Goal: Task Accomplishment & Management: Complete application form

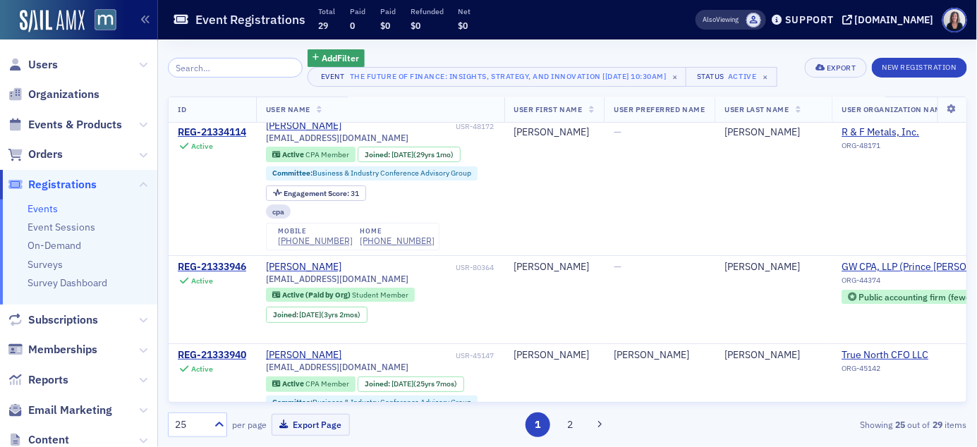
scroll to position [0, 1]
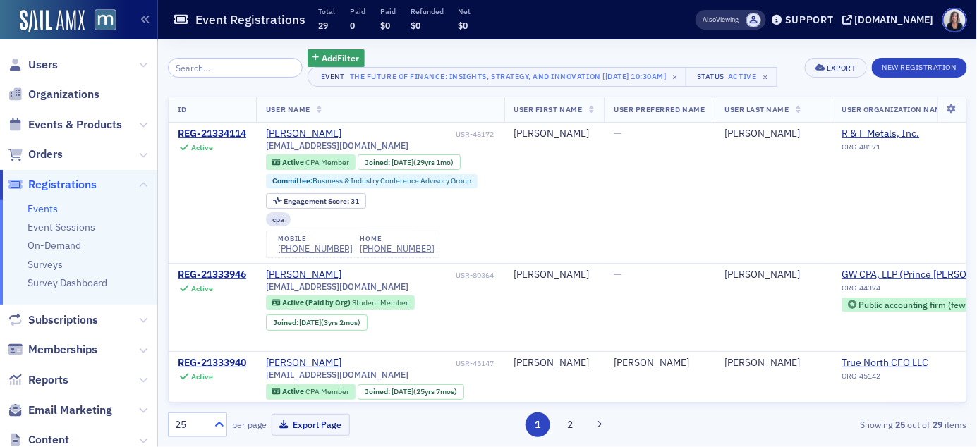
click at [221, 425] on icon at bounding box center [219, 424] width 8 height 5
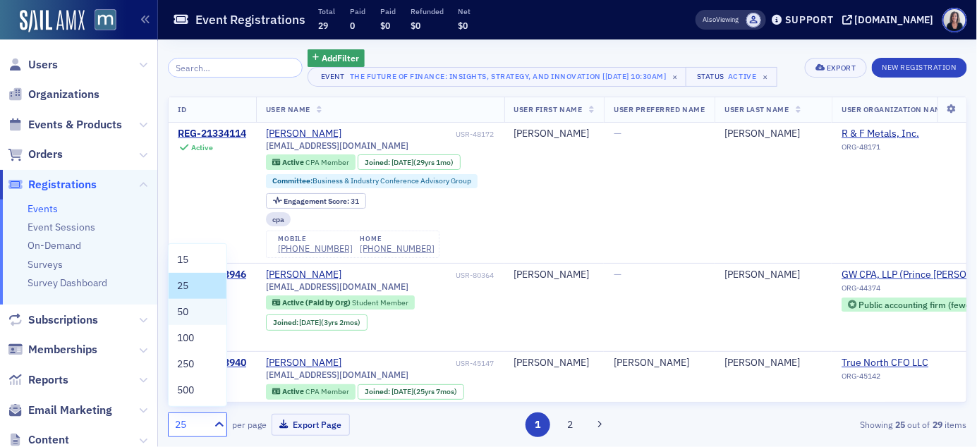
click at [196, 309] on div "50" at bounding box center [197, 312] width 41 height 15
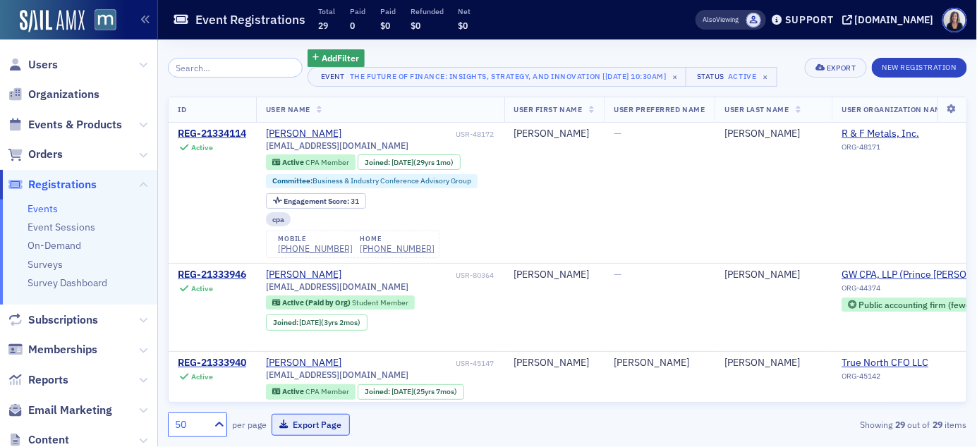
click at [303, 434] on button "Export Page" at bounding box center [311, 425] width 78 height 22
click at [44, 63] on span "Users" at bounding box center [43, 65] width 30 height 16
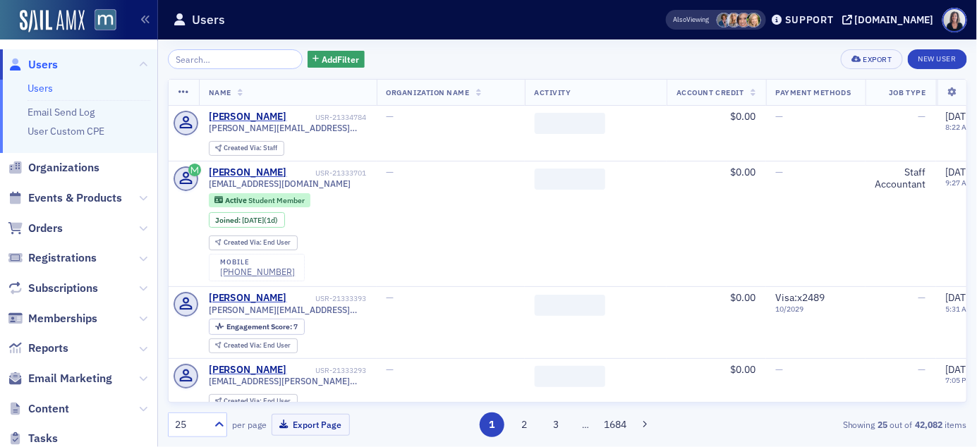
click at [181, 59] on input "search" at bounding box center [235, 59] width 135 height 20
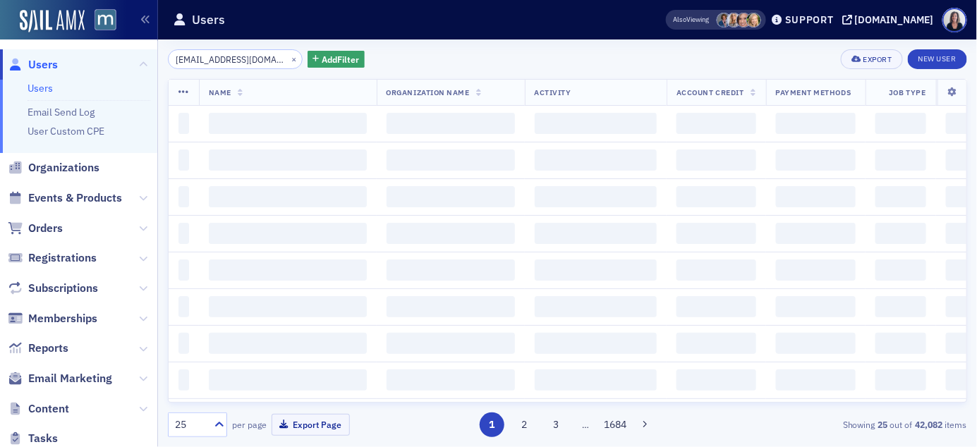
scroll to position [0, 18]
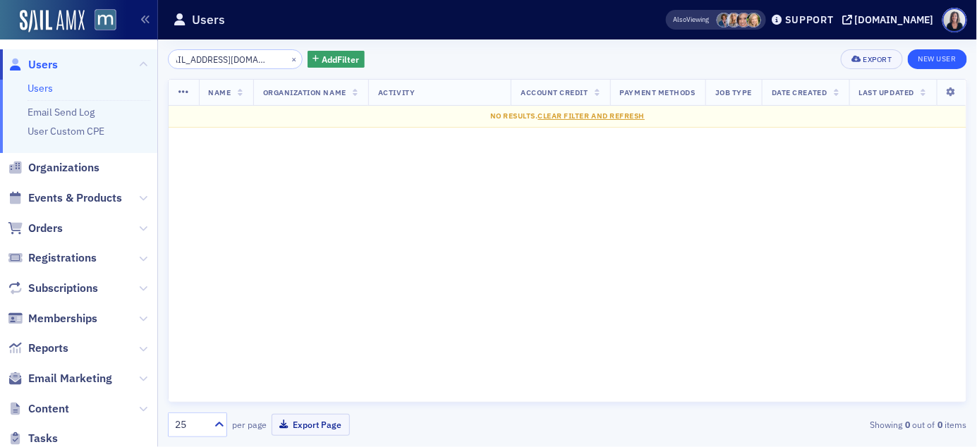
type input "[EMAIL_ADDRESS][DOMAIN_NAME]"
click at [934, 63] on link "New User" at bounding box center [937, 59] width 59 height 20
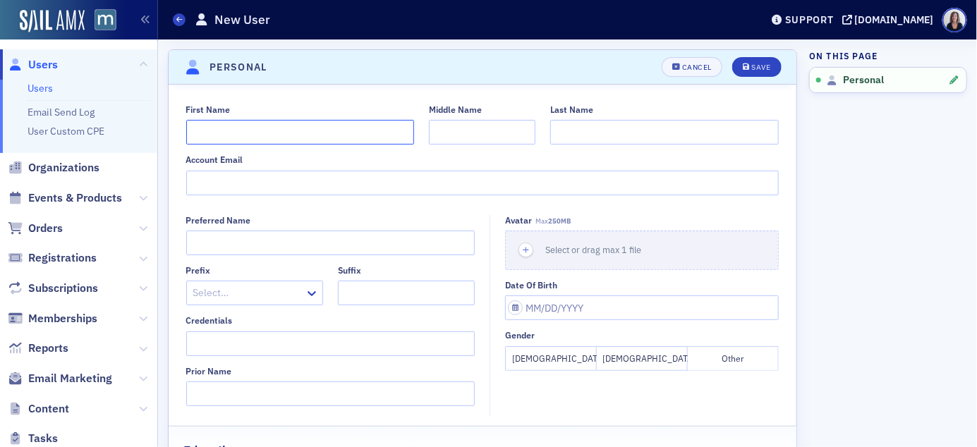
click at [305, 138] on input "First Name" at bounding box center [300, 132] width 229 height 25
type input "[PERSON_NAME]"
click at [207, 182] on input "Account Email" at bounding box center [482, 183] width 593 height 25
paste input "[EMAIL_ADDRESS][DOMAIN_NAME]"
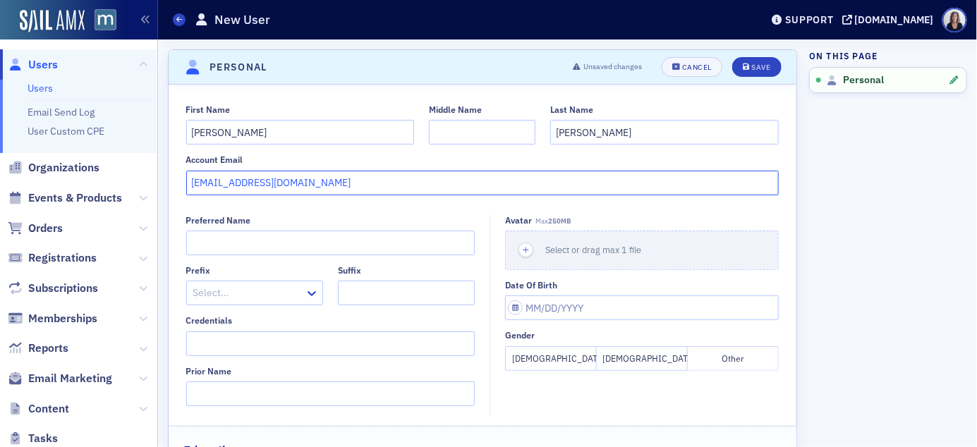
type input "[EMAIL_ADDRESS][DOMAIN_NAME]"
click at [644, 360] on button "[DEMOGRAPHIC_DATA]" at bounding box center [642, 358] width 91 height 25
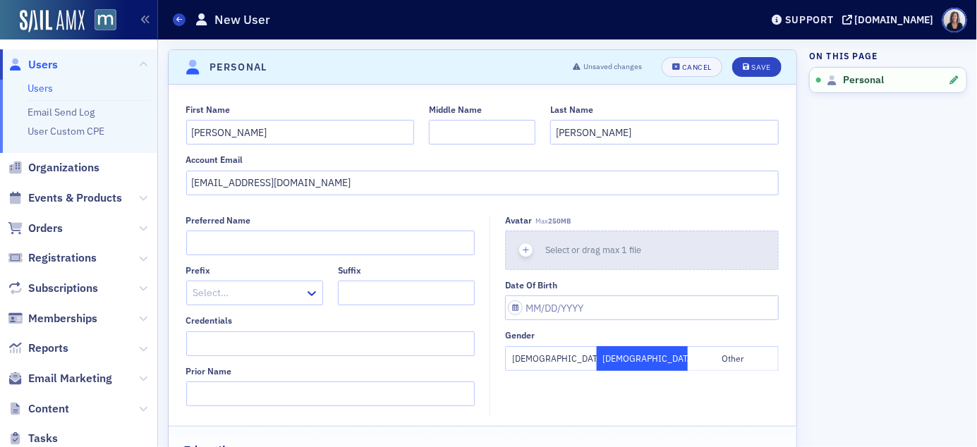
click at [619, 248] on span "Select or drag max 1 file" at bounding box center [593, 249] width 96 height 11
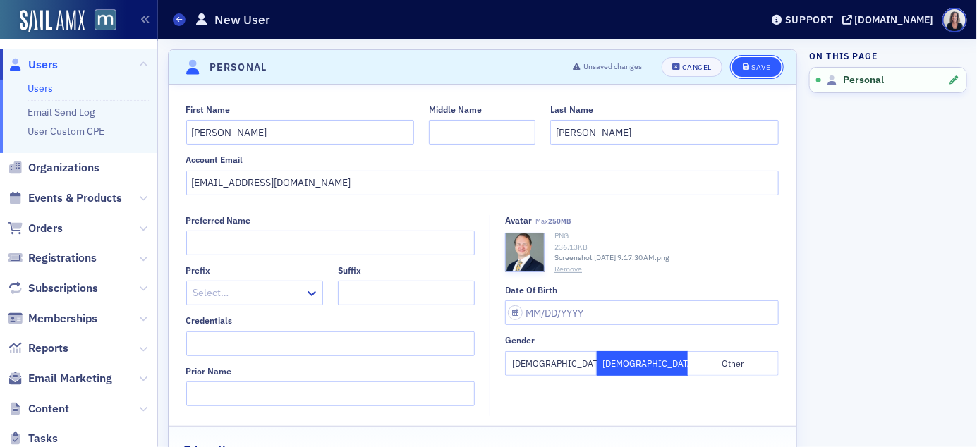
click at [757, 65] on div "Save" at bounding box center [760, 67] width 19 height 8
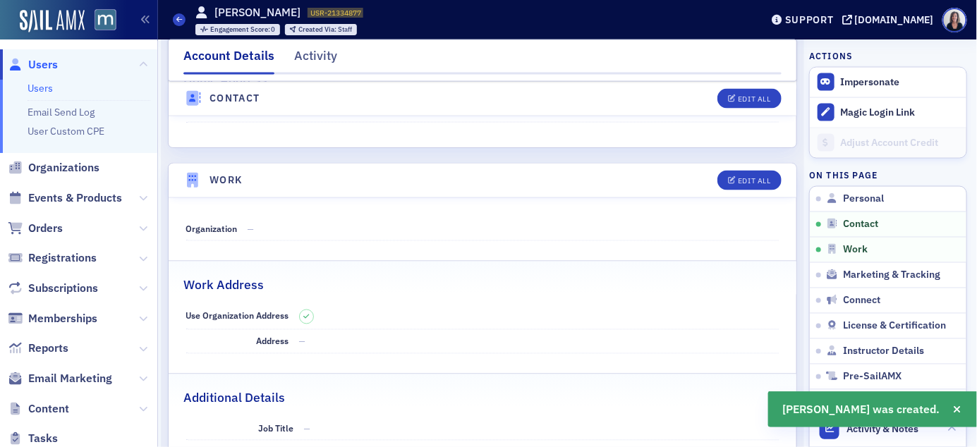
scroll to position [732, 0]
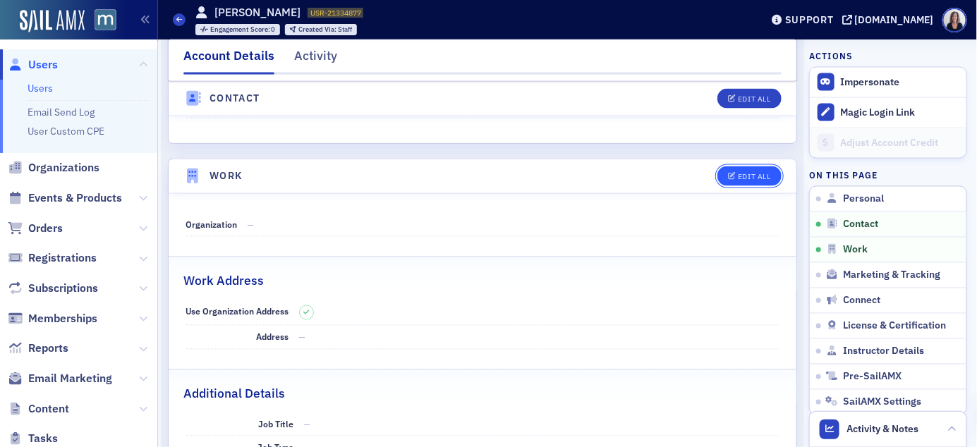
click at [748, 177] on div "Edit All" at bounding box center [754, 177] width 32 height 8
select select "US"
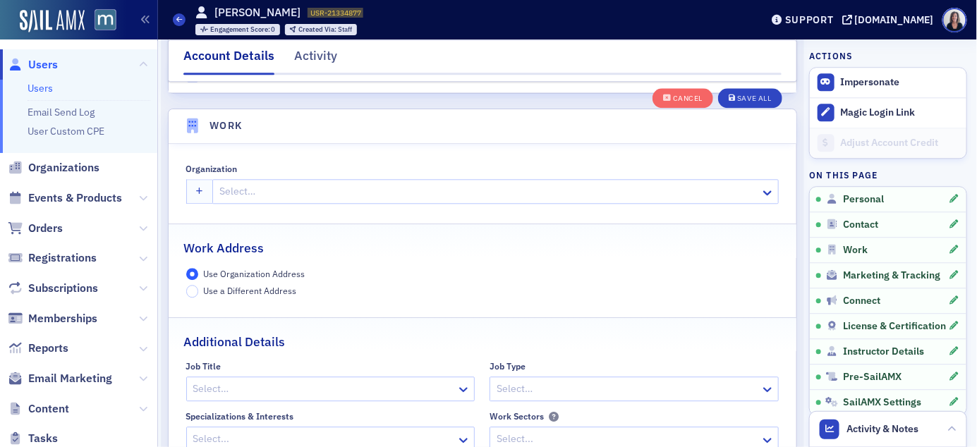
scroll to position [1117, 0]
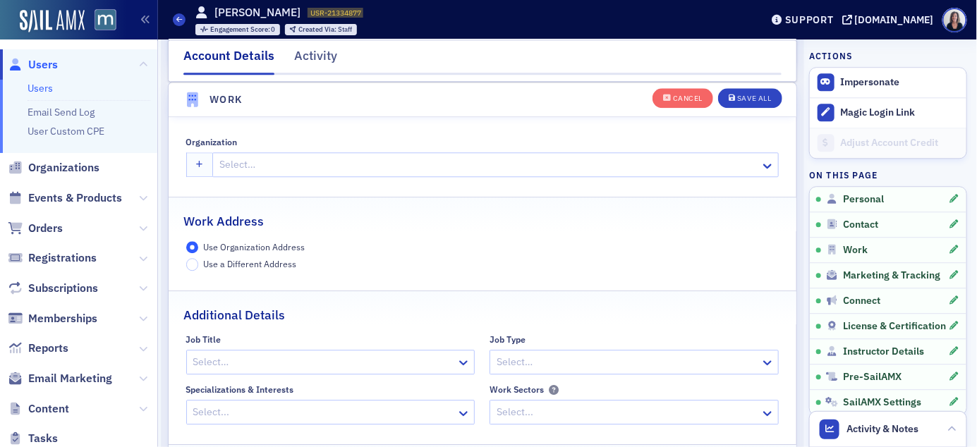
click at [348, 162] on div at bounding box center [488, 165] width 541 height 18
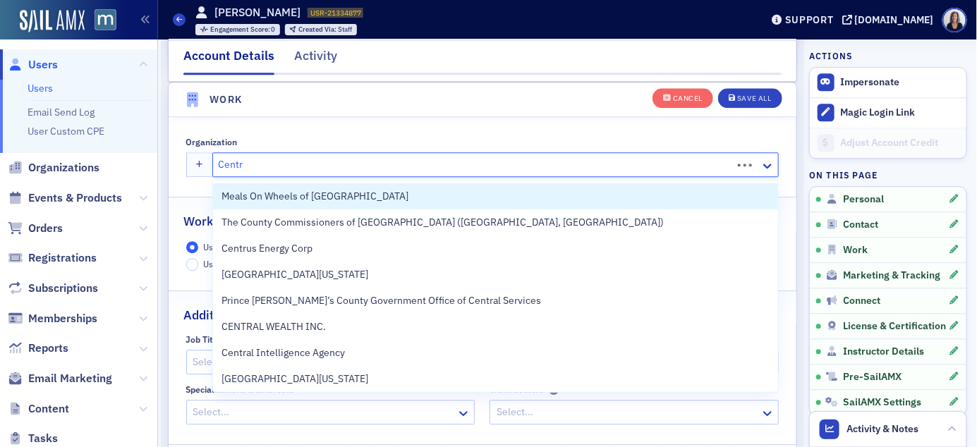
type input "Centre"
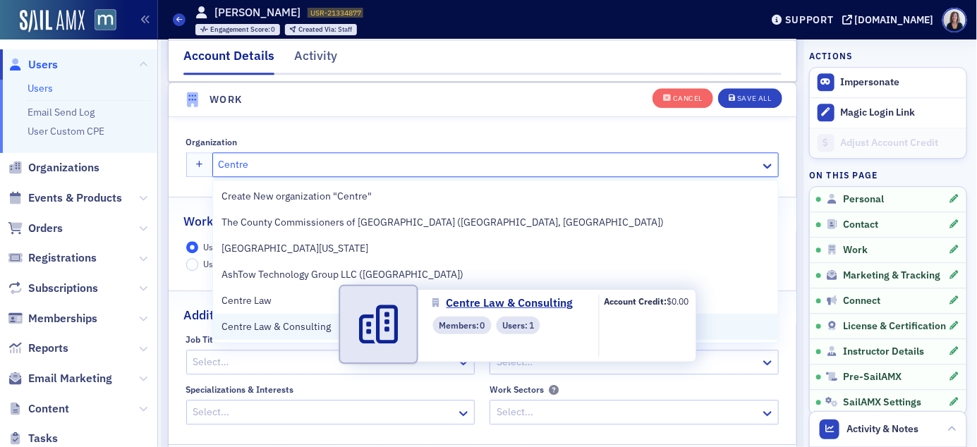
click at [275, 328] on span "Centre Law & Consulting" at bounding box center [285, 326] width 128 height 15
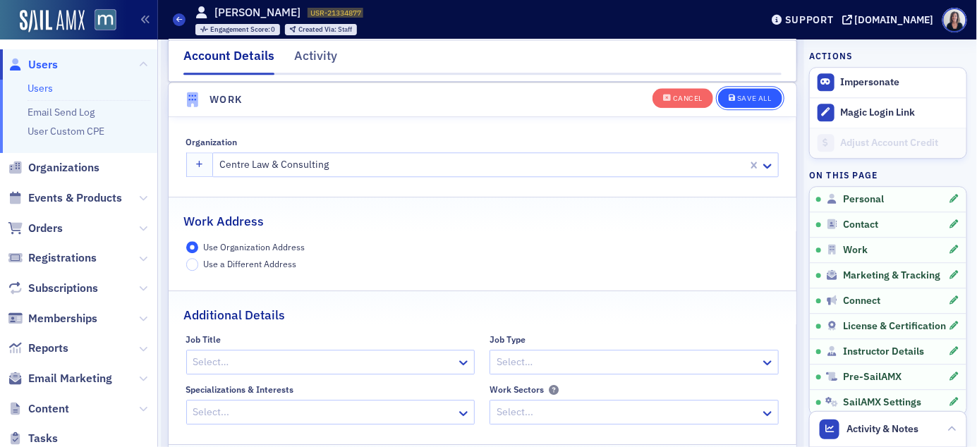
click at [762, 97] on div "Save All" at bounding box center [754, 99] width 34 height 8
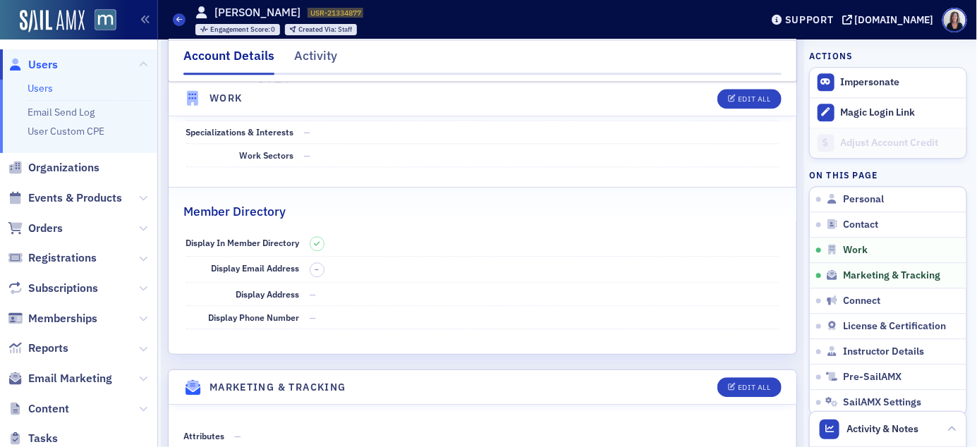
scroll to position [998, 0]
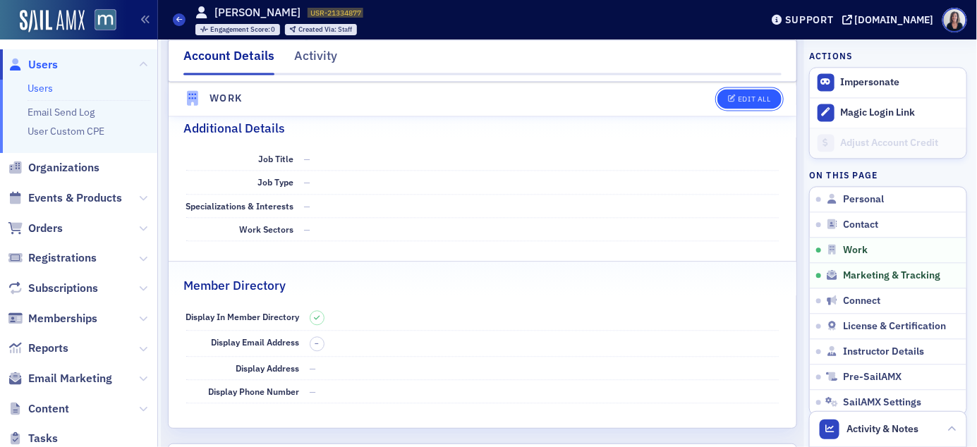
click at [748, 101] on div "Edit All" at bounding box center [754, 99] width 32 height 8
select select "US"
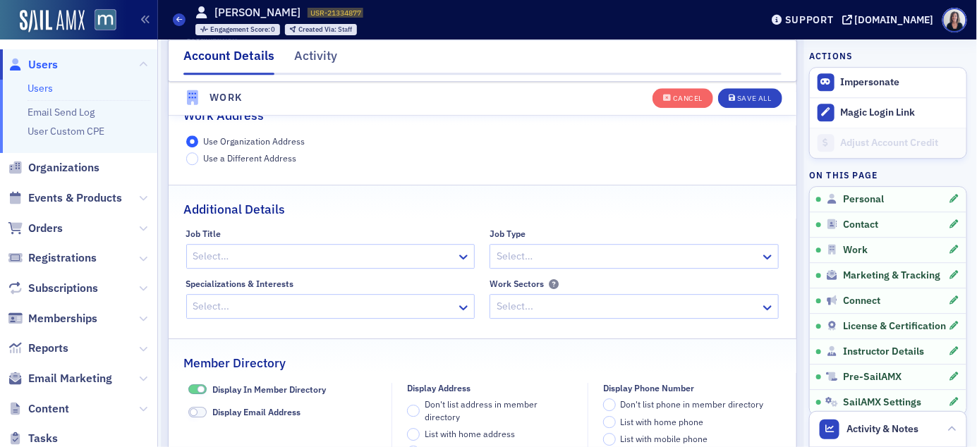
scroll to position [1117, 0]
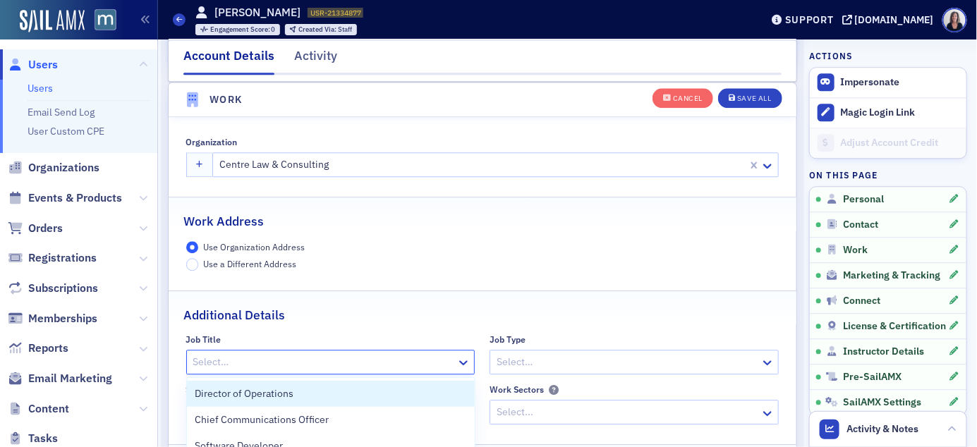
click at [361, 363] on div at bounding box center [324, 362] width 264 height 18
type input "Partner"
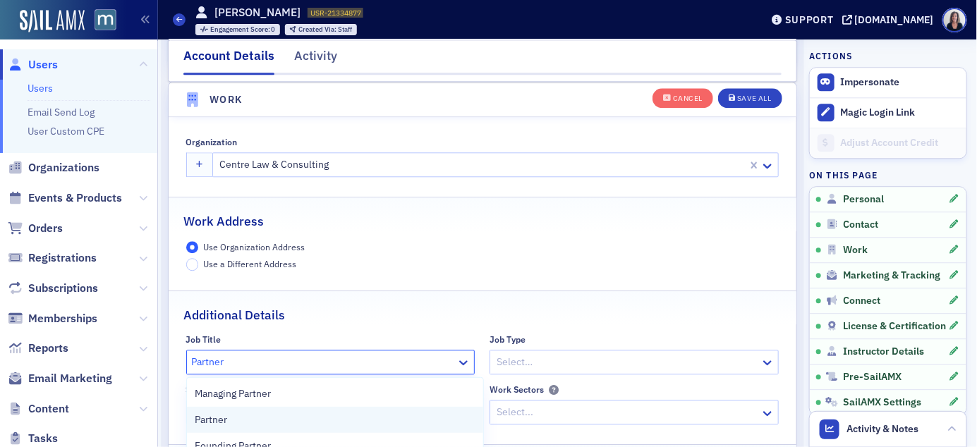
click at [333, 413] on div "Partner" at bounding box center [334, 420] width 279 height 15
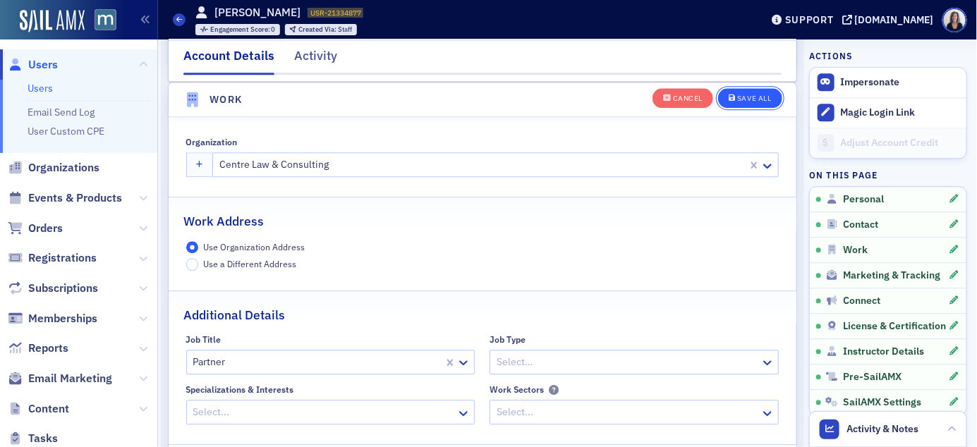
click at [765, 100] on div "Save All" at bounding box center [754, 99] width 34 height 8
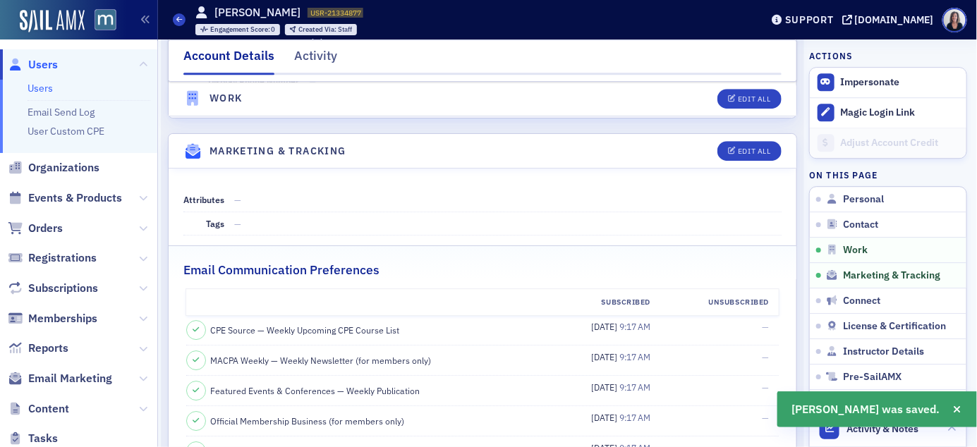
scroll to position [1286, 0]
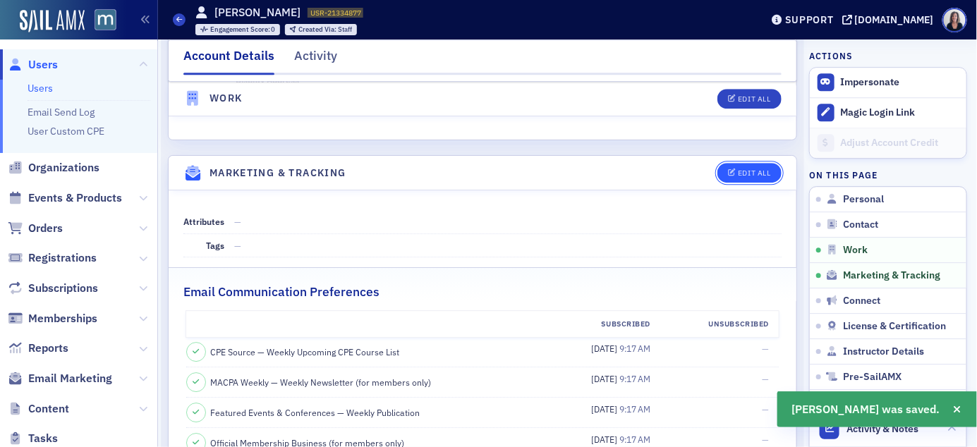
click at [752, 174] on div "Edit All" at bounding box center [754, 173] width 32 height 8
select select "US"
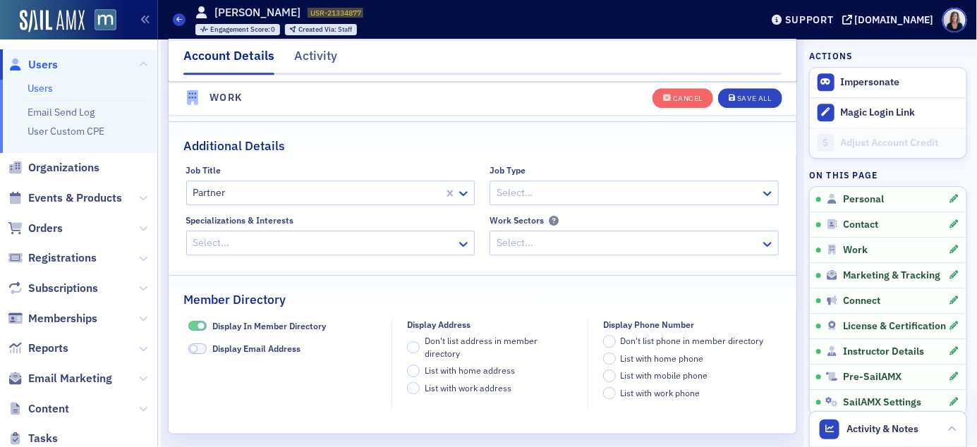
scroll to position [1655, 0]
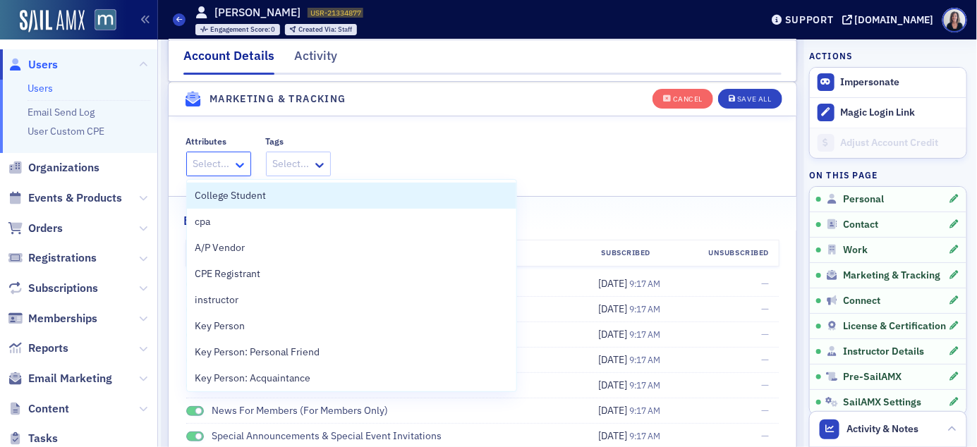
click at [236, 163] on icon at bounding box center [240, 165] width 14 height 14
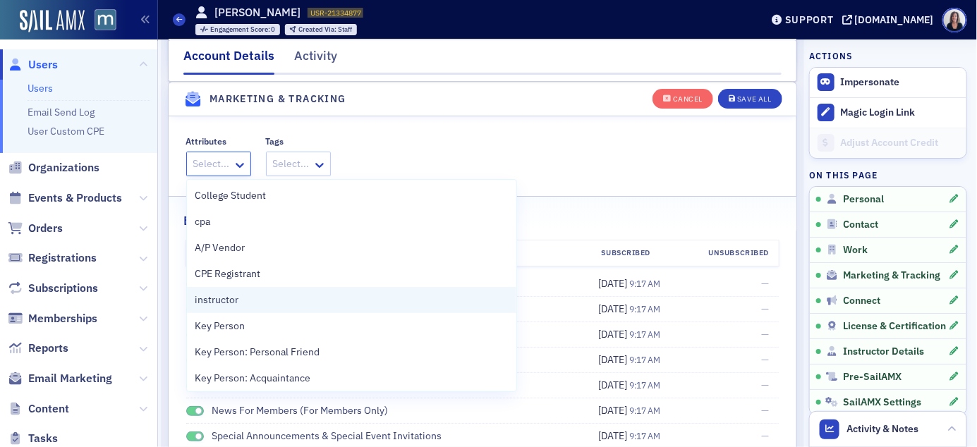
click at [224, 296] on span "instructor" at bounding box center [217, 300] width 44 height 15
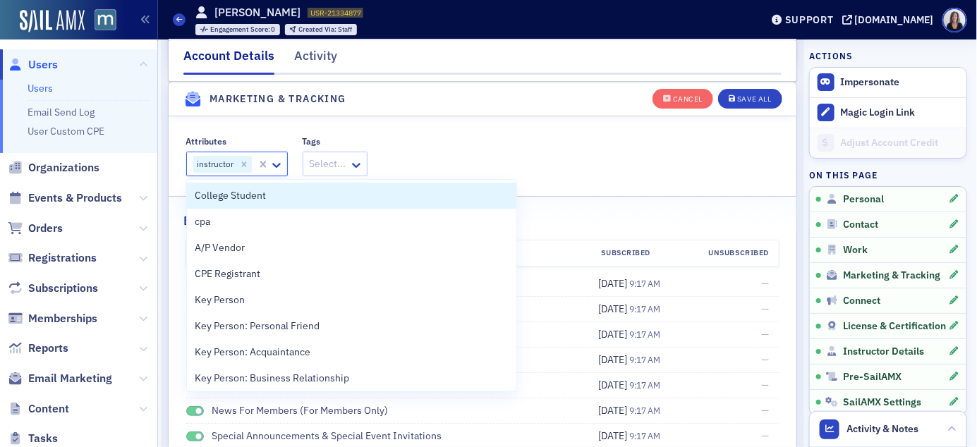
click at [416, 135] on fieldset "Attributes option instructor, selected. College Student, 1 of 64. 64 results av…" at bounding box center [483, 153] width 628 height 65
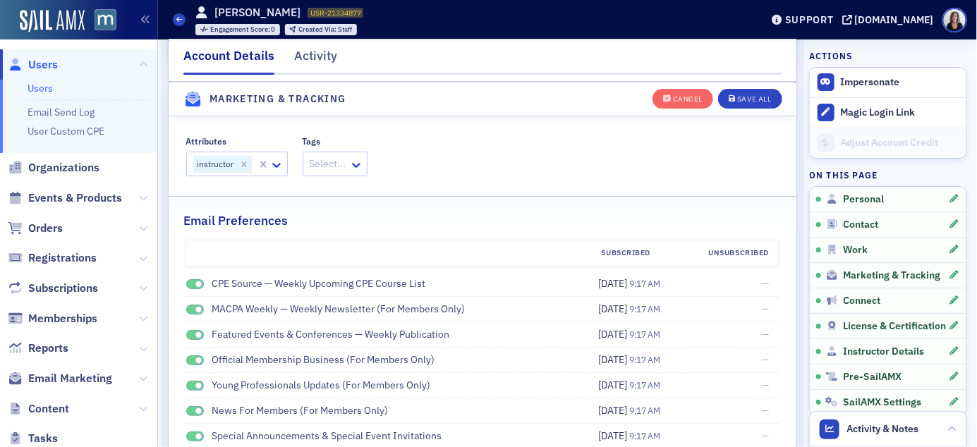
click at [196, 286] on span at bounding box center [199, 285] width 8 height 8
click at [197, 309] on span at bounding box center [199, 310] width 8 height 8
click at [194, 331] on span at bounding box center [195, 335] width 18 height 11
click at [196, 360] on span at bounding box center [199, 361] width 8 height 8
click at [198, 385] on span at bounding box center [199, 386] width 8 height 8
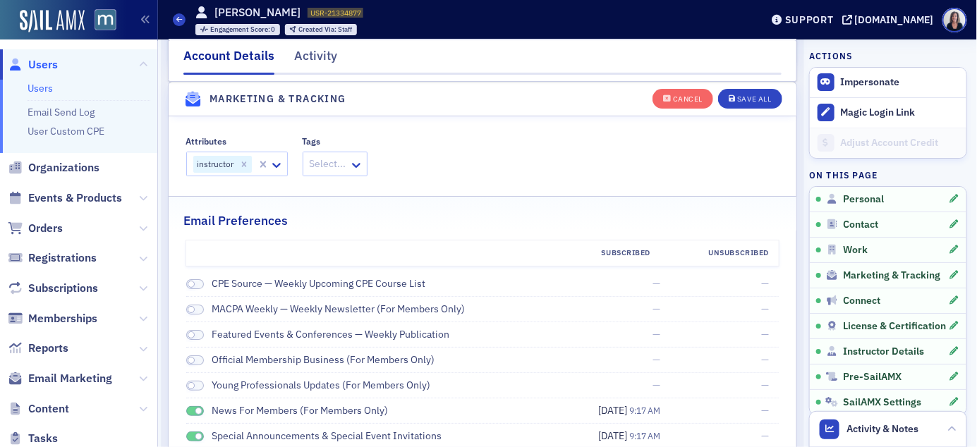
click at [197, 409] on span at bounding box center [199, 412] width 8 height 8
click at [198, 433] on span at bounding box center [199, 437] width 8 height 8
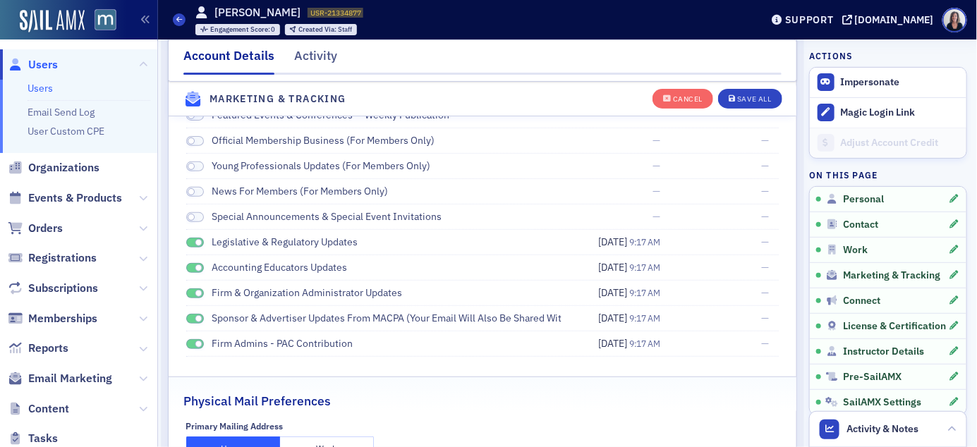
scroll to position [1893, 0]
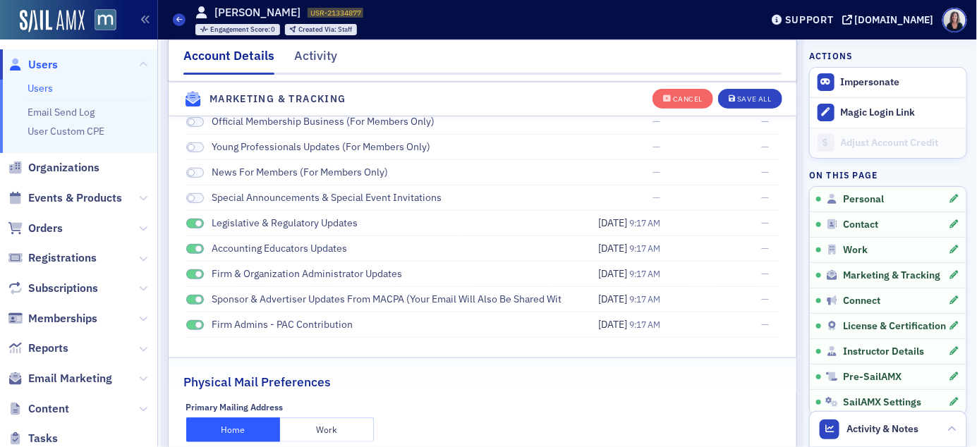
click at [193, 224] on span at bounding box center [195, 224] width 18 height 11
click at [193, 245] on span at bounding box center [195, 249] width 18 height 11
click at [196, 276] on span at bounding box center [199, 275] width 8 height 8
click at [197, 300] on span at bounding box center [199, 300] width 8 height 8
click at [196, 327] on span at bounding box center [199, 326] width 8 height 8
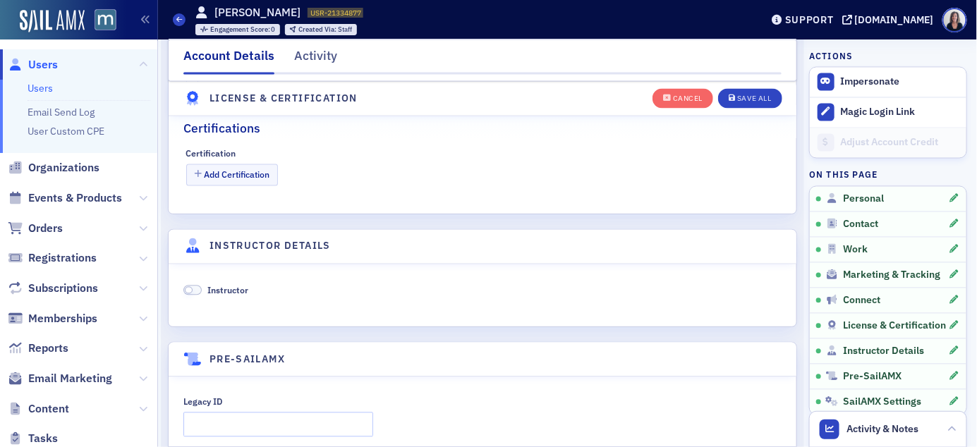
scroll to position [2622, 0]
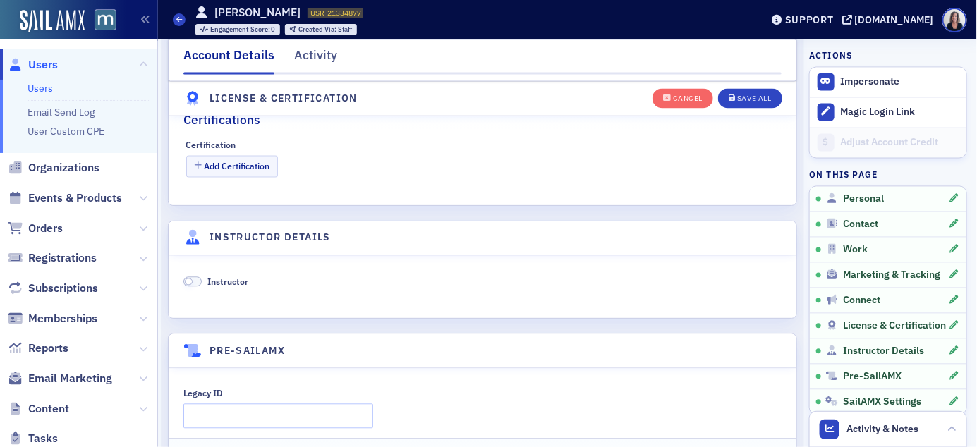
click at [194, 284] on span at bounding box center [192, 282] width 18 height 11
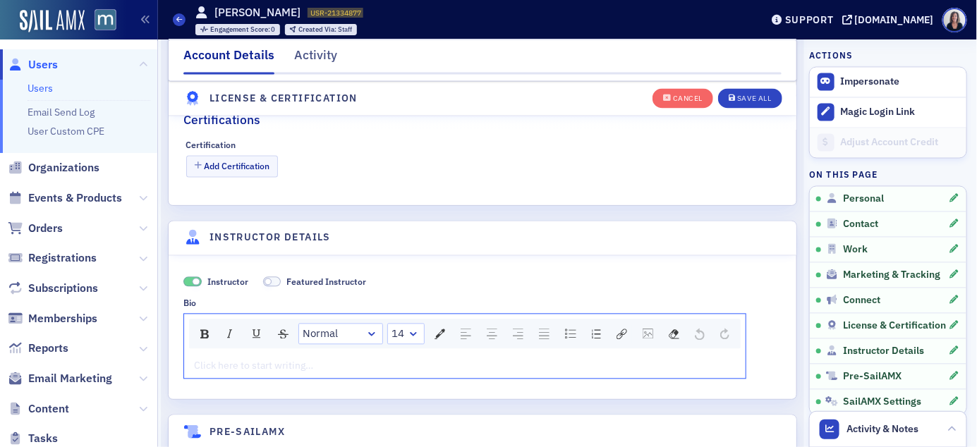
click at [213, 363] on div "rdw-editor" at bounding box center [465, 366] width 541 height 15
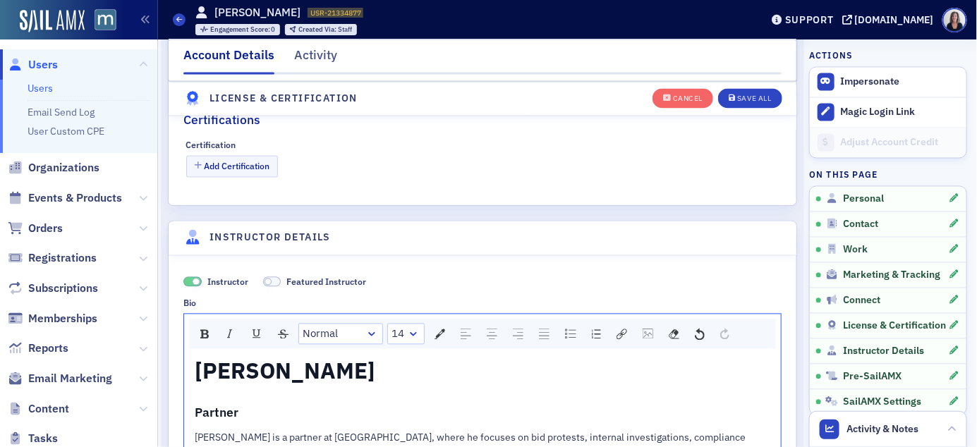
drag, startPoint x: 372, startPoint y: 372, endPoint x: 192, endPoint y: 358, distance: 181.1
click at [192, 358] on div "[PERSON_NAME] Partner [PERSON_NAME] is a partner at Centre Law, where he focuse…" at bounding box center [482, 446] width 597 height 185
click at [418, 335] on div "rdw-dropdown" at bounding box center [413, 334] width 11 height 14
click at [408, 442] on li "12" at bounding box center [406, 441] width 34 height 21
click at [416, 334] on div "rdw-dropdown" at bounding box center [413, 334] width 11 height 14
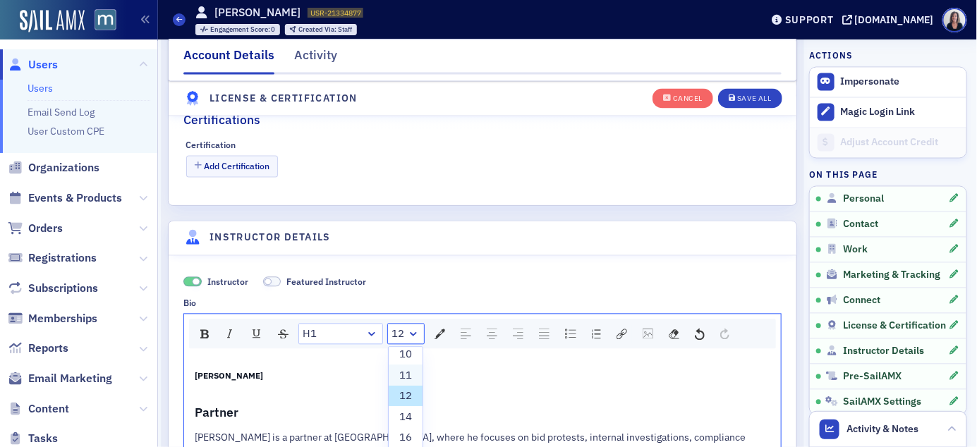
scroll to position [44, 0]
click at [406, 418] on li "14" at bounding box center [406, 418] width 34 height 21
click at [413, 334] on div "rdw-dropdown" at bounding box center [413, 334] width 11 height 14
click at [407, 409] on li "16" at bounding box center [406, 409] width 34 height 21
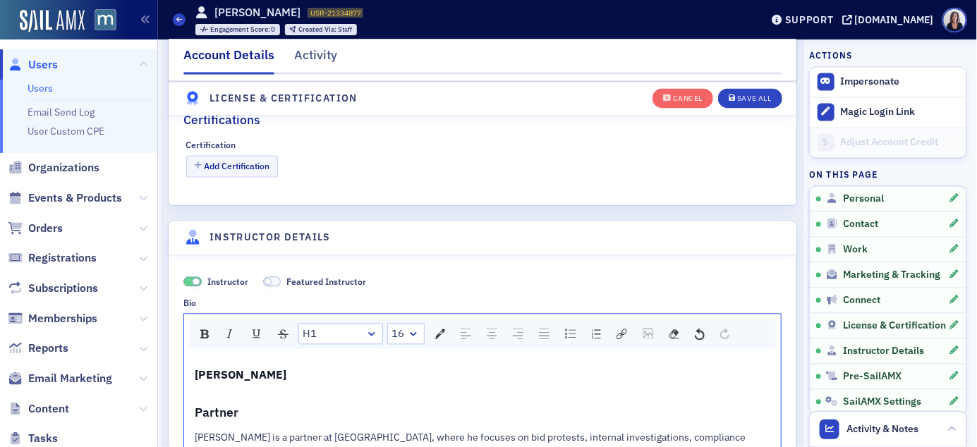
click at [420, 336] on link "16" at bounding box center [406, 334] width 36 height 20
click at [402, 377] on li "18" at bounding box center [406, 380] width 34 height 21
click at [402, 377] on div "[PERSON_NAME]" at bounding box center [483, 371] width 576 height 25
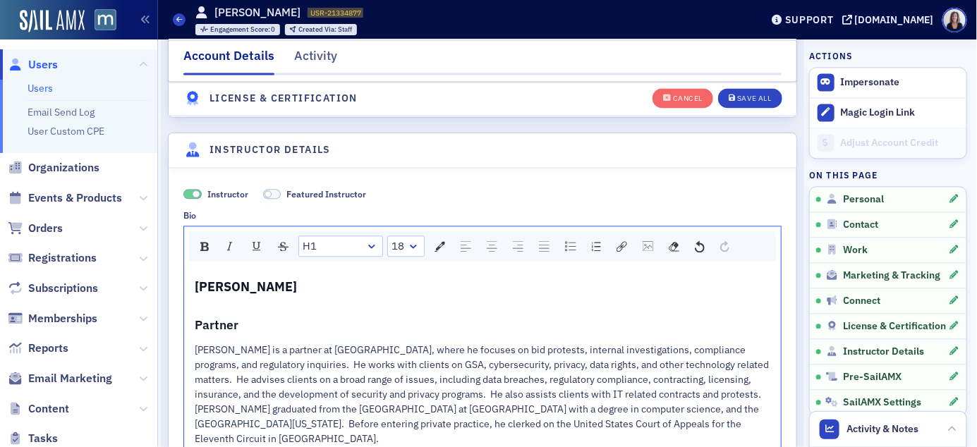
scroll to position [2760, 0]
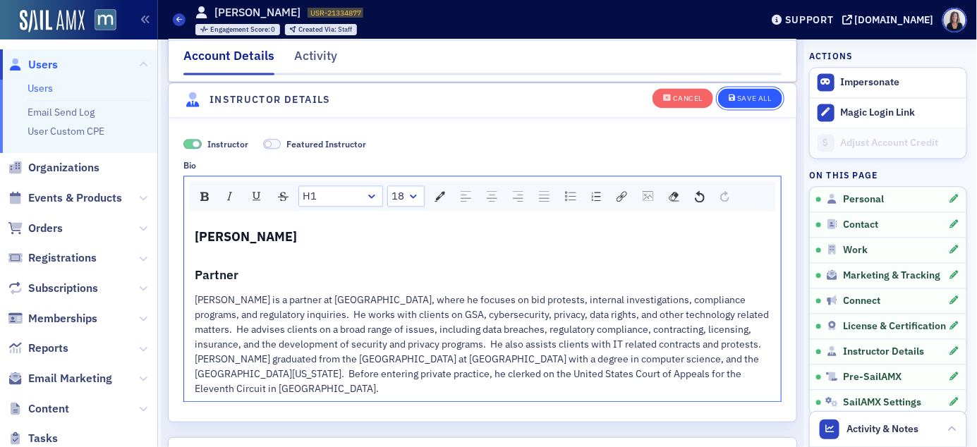
click at [755, 99] on div "Save All" at bounding box center [754, 99] width 34 height 8
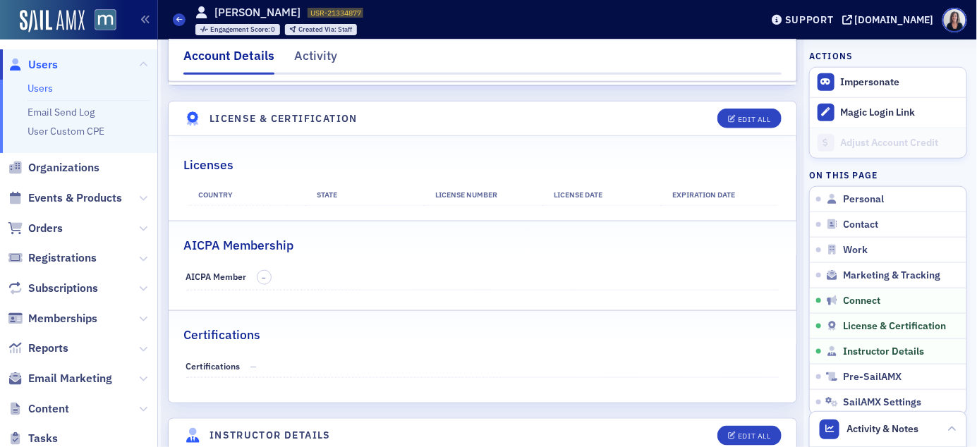
scroll to position [2118, 0]
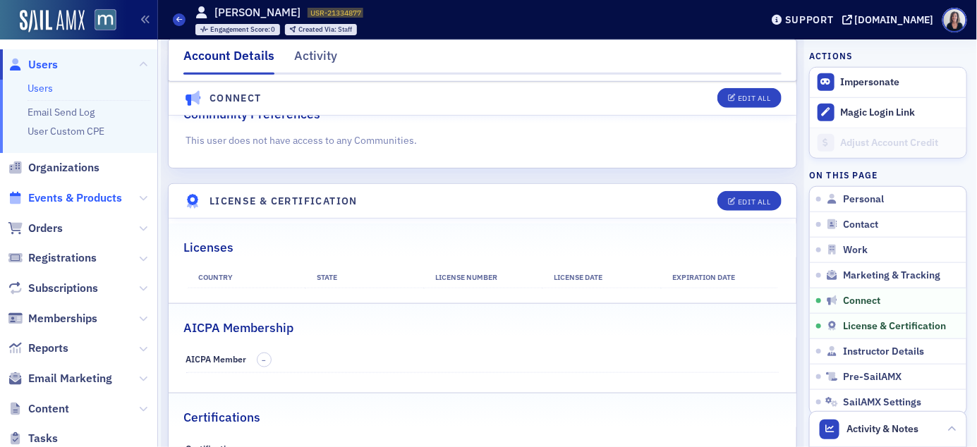
click at [84, 197] on span "Events & Products" at bounding box center [75, 198] width 94 height 16
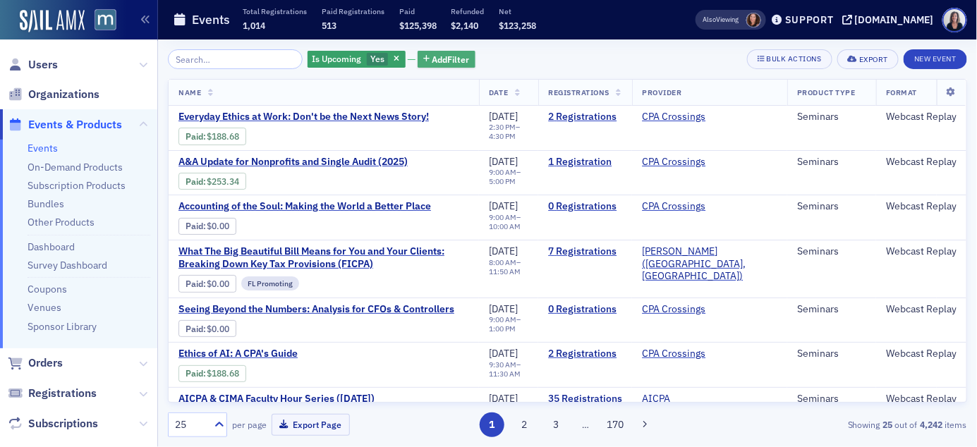
click at [428, 66] on button "Add Filter" at bounding box center [447, 60] width 58 height 18
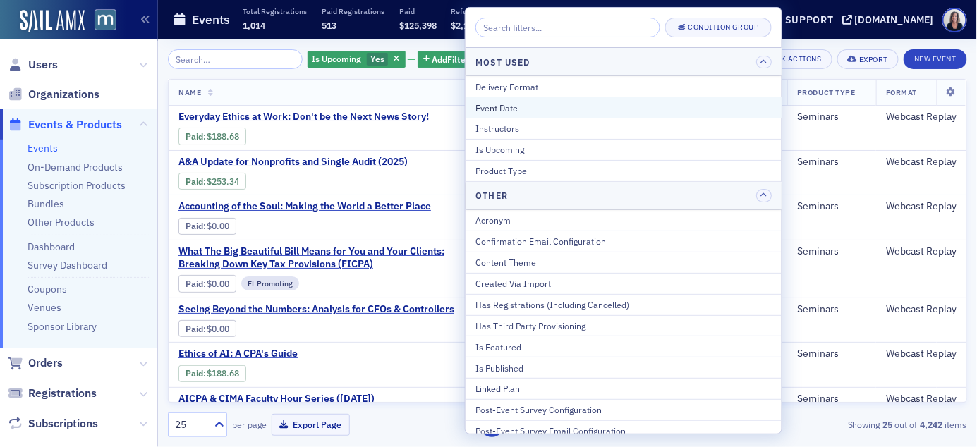
click at [511, 111] on div "Event Date" at bounding box center [623, 108] width 296 height 13
select select "8"
select select "2025"
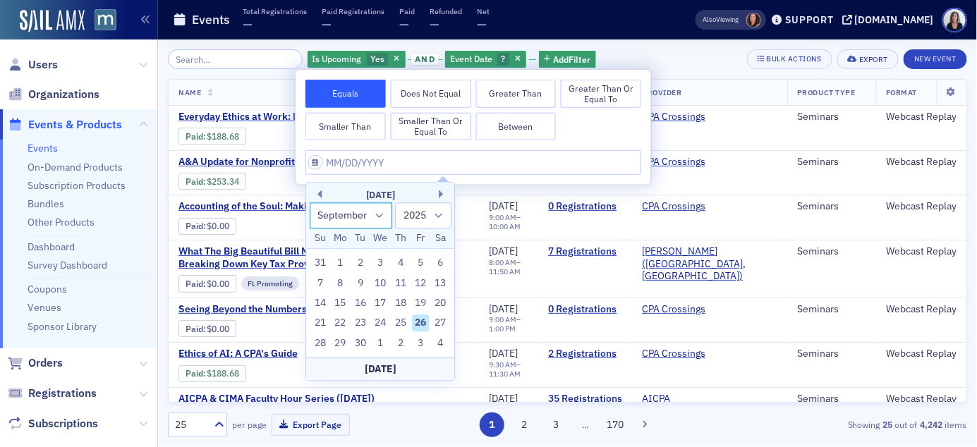
click at [379, 219] on select "January February March April May June July August September October November De…" at bounding box center [351, 215] width 83 height 26
select select "9"
click at [310, 202] on select "January February March April May June July August September October November De…" at bounding box center [351, 215] width 83 height 26
click at [403, 319] on div "23" at bounding box center [400, 323] width 17 height 17
type input "[DATE]"
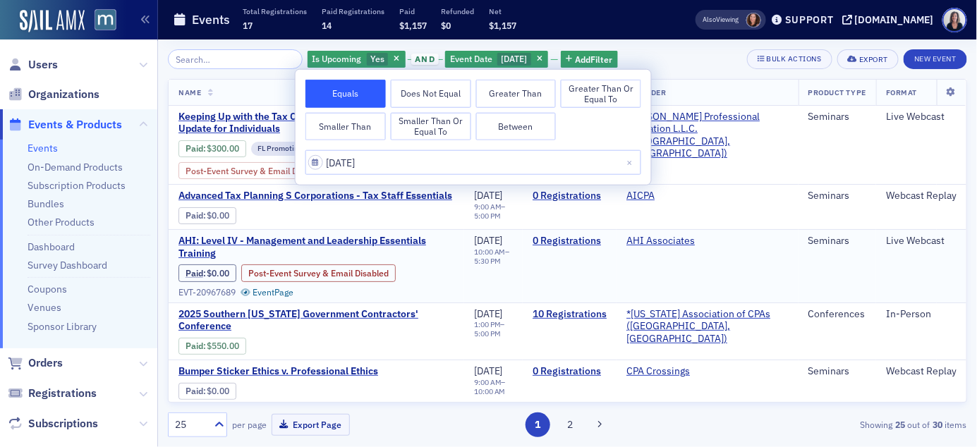
scroll to position [4, 0]
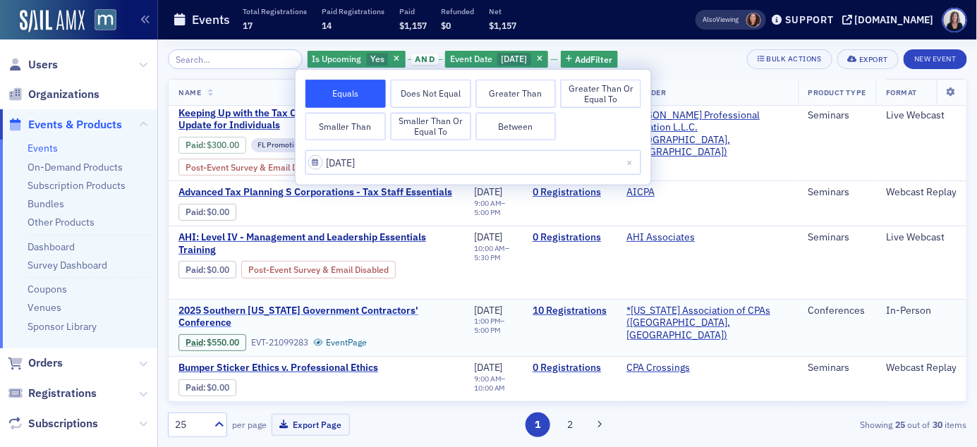
click at [370, 310] on span "2025 Southern [US_STATE] Government Contractors' Conference" at bounding box center [316, 317] width 276 height 25
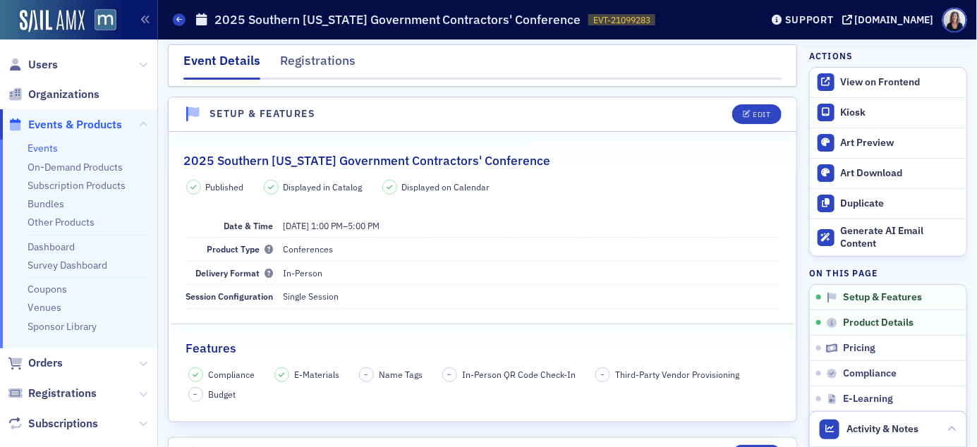
scroll to position [2, 0]
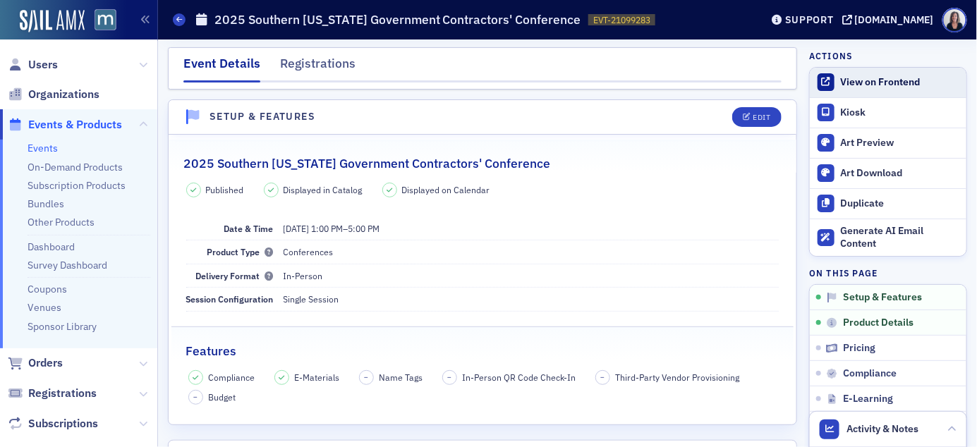
click at [901, 85] on div "View on Frontend" at bounding box center [900, 82] width 118 height 13
click at [90, 123] on span "Events & Products" at bounding box center [75, 125] width 94 height 16
